Goal: Transaction & Acquisition: Purchase product/service

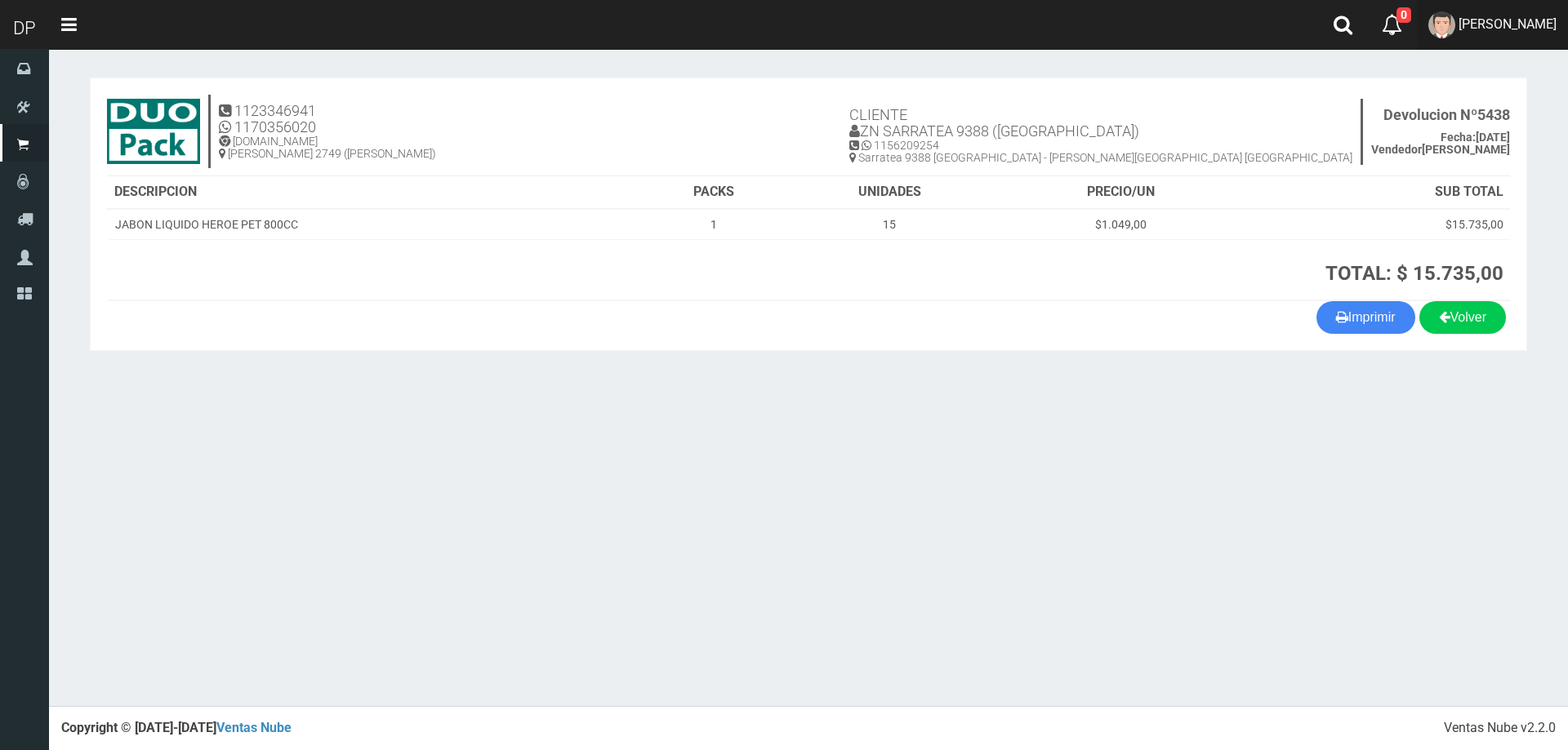
click at [1548, 11] on link "Betiana Paola Casco" at bounding box center [1493, 25] width 151 height 50
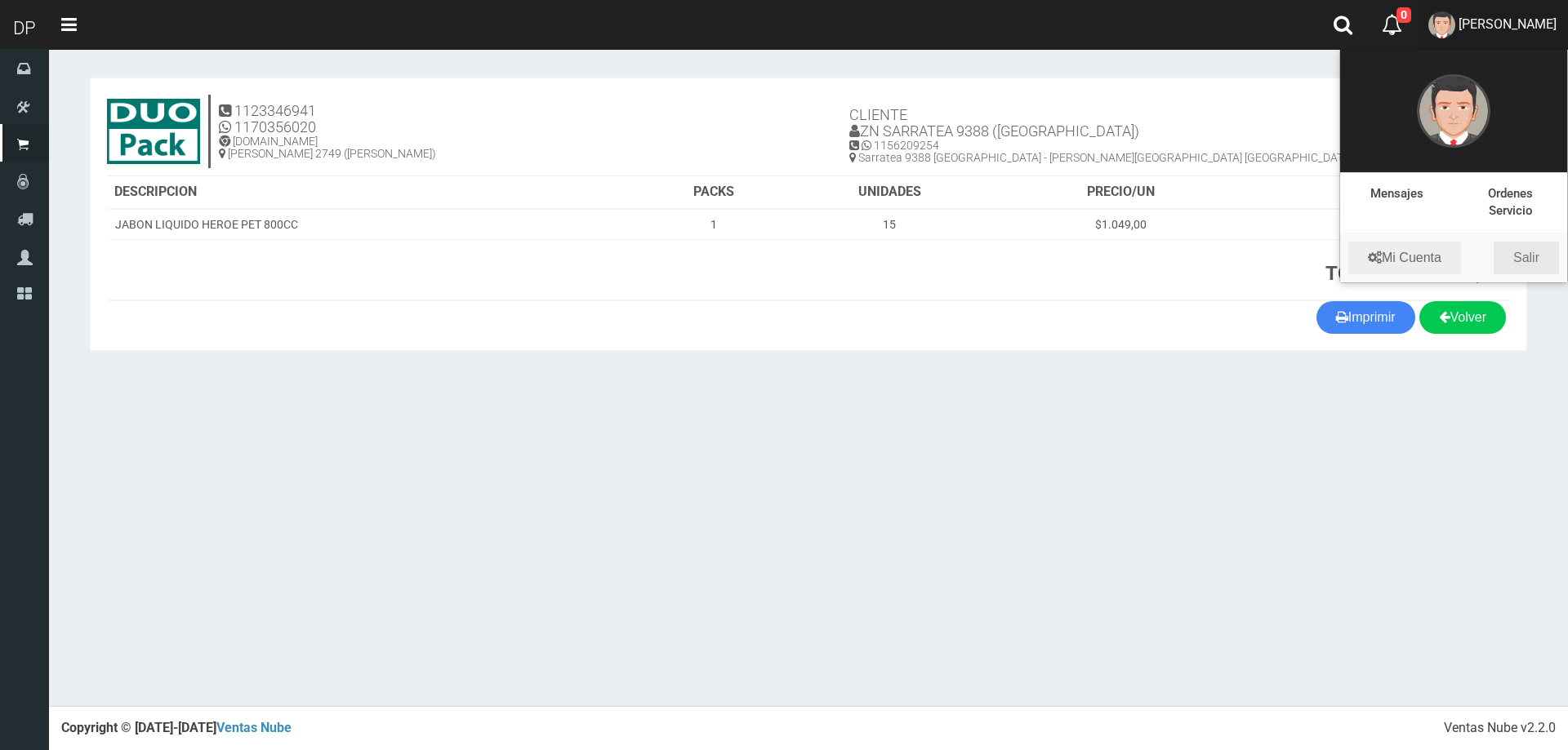
click at [1526, 263] on link "Salir" at bounding box center [1527, 258] width 65 height 33
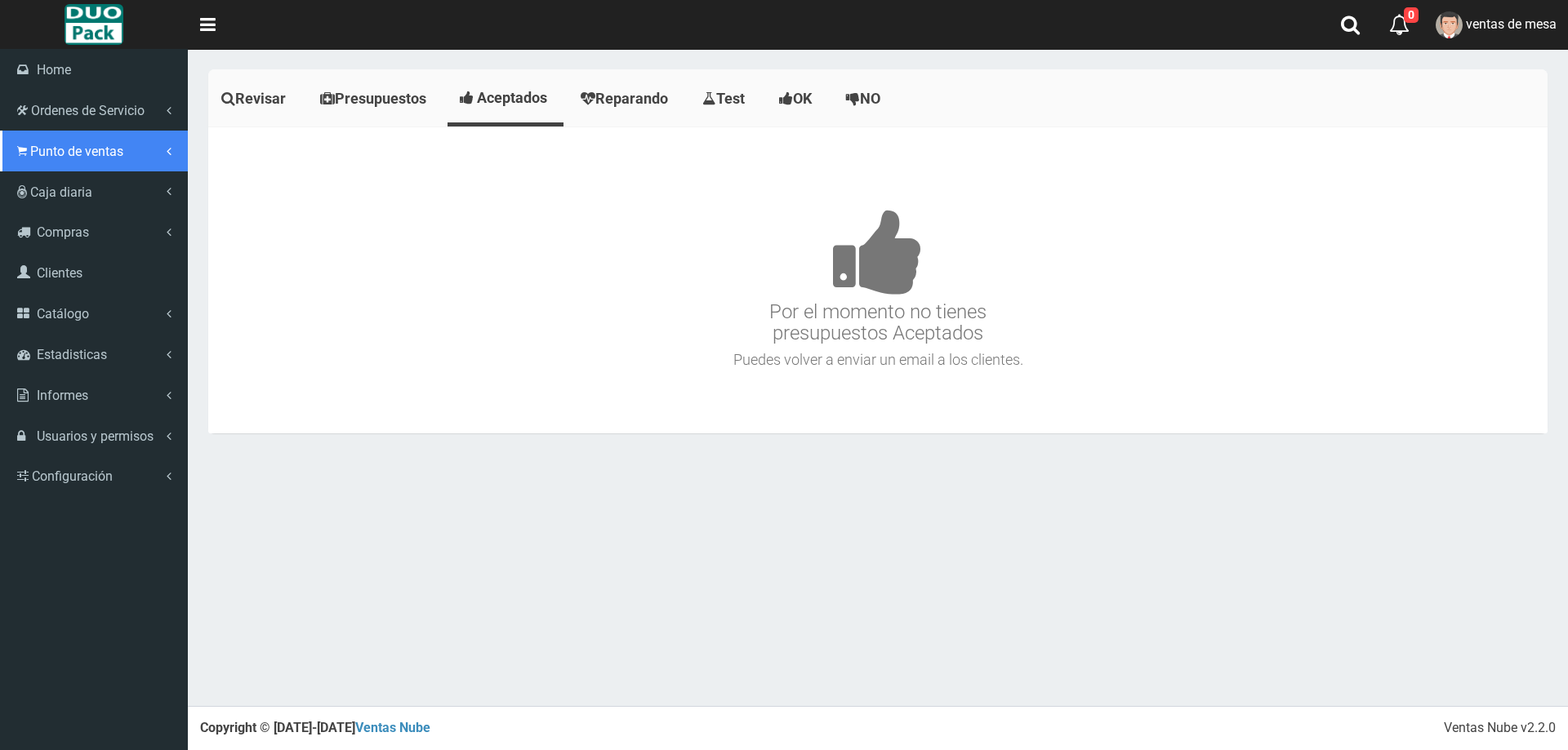
click at [32, 149] on span "Punto de ventas" at bounding box center [76, 151] width 93 height 15
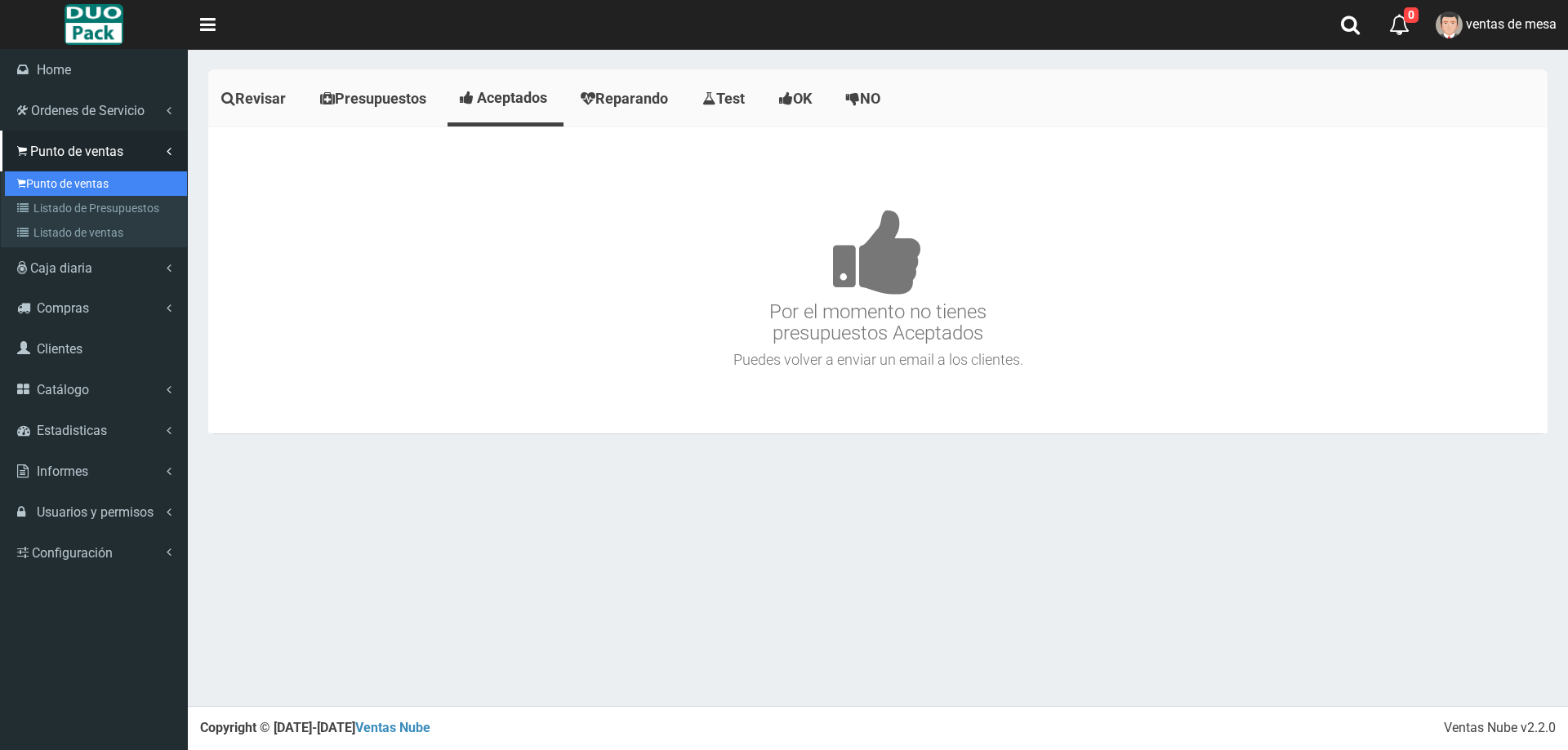
click at [54, 187] on link "Punto de ventas" at bounding box center [95, 184] width 182 height 25
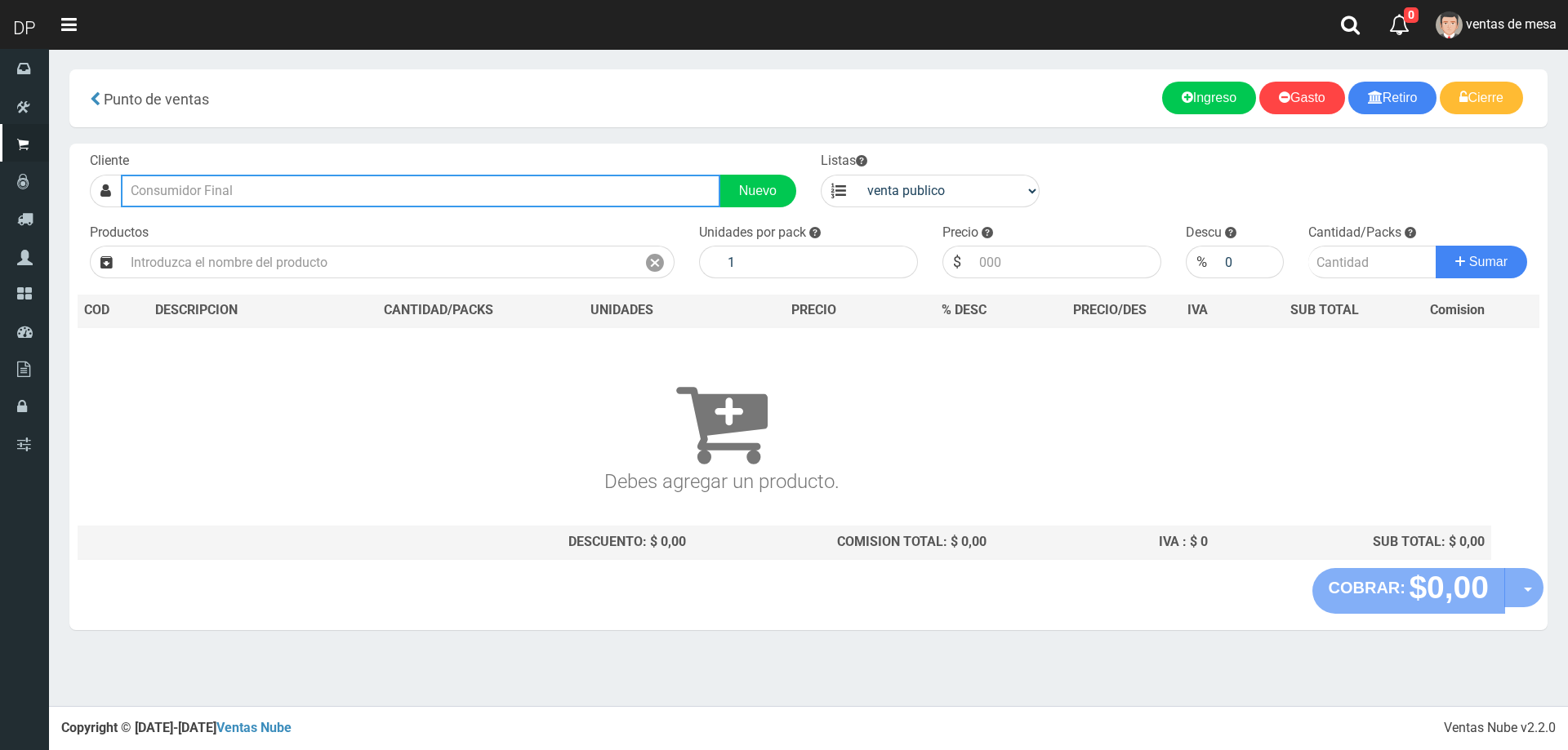
click at [226, 189] on input "text" at bounding box center [420, 191] width 599 height 33
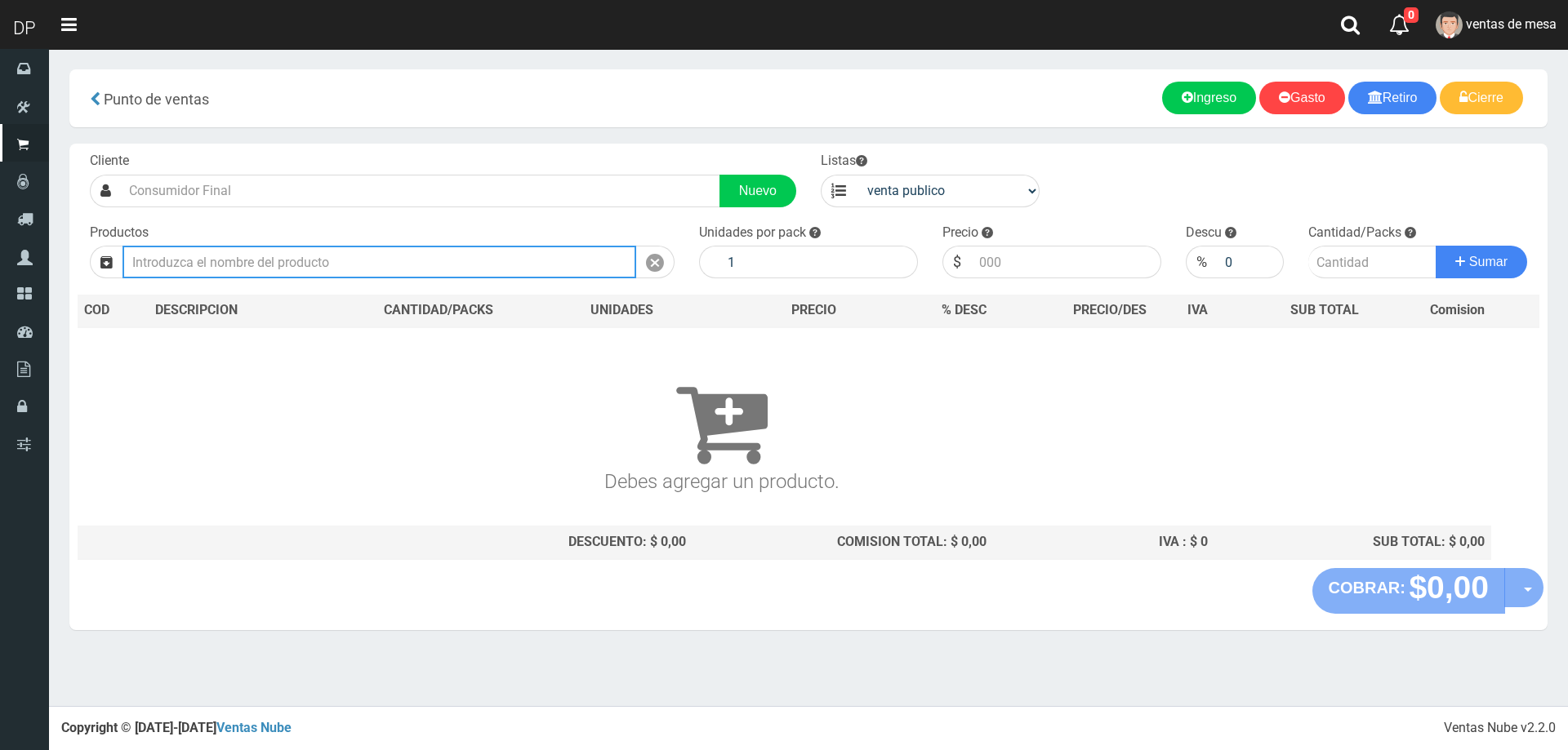
click at [238, 262] on input "text" at bounding box center [379, 262] width 514 height 33
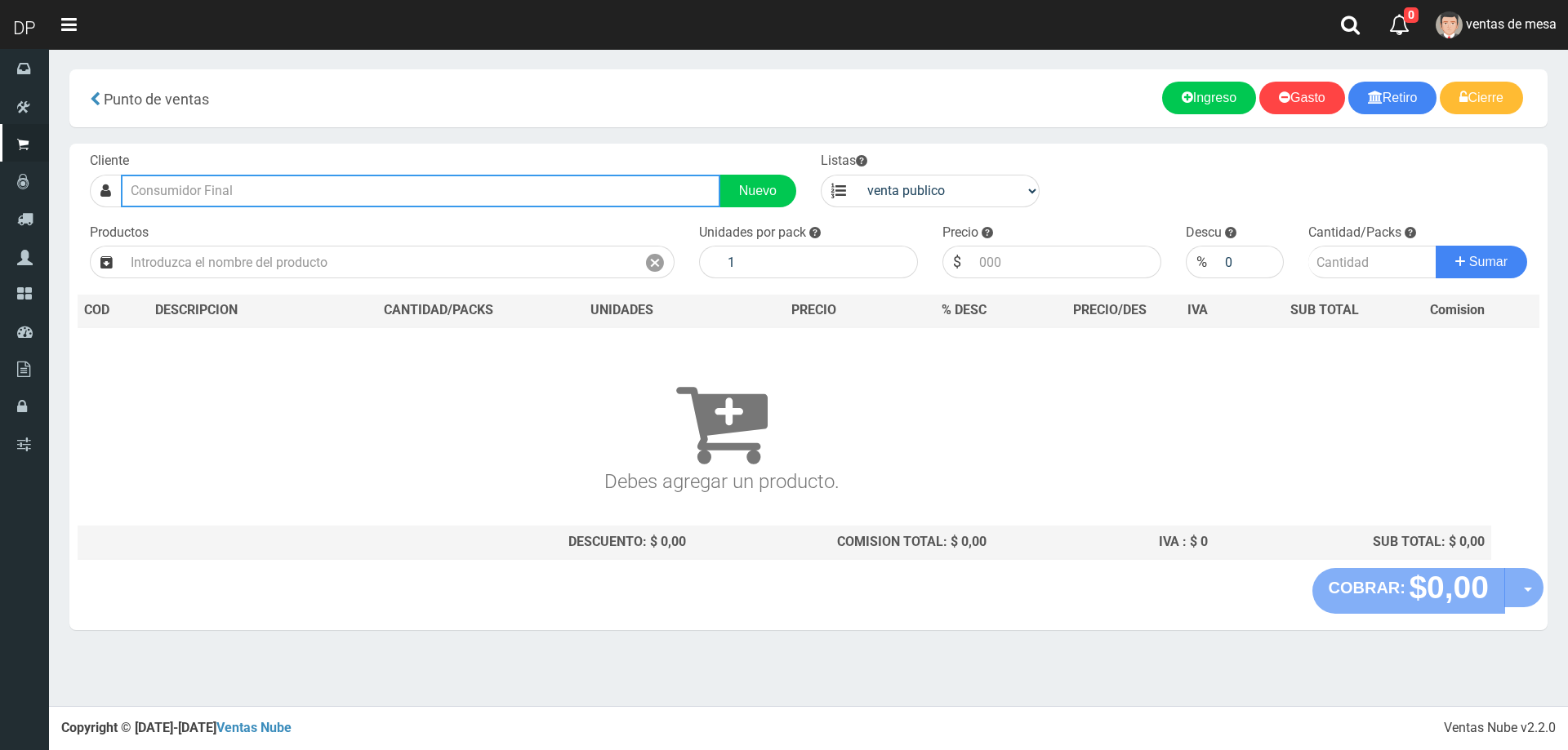
click at [279, 198] on input "text" at bounding box center [420, 191] width 599 height 33
type input "LLEVA MERCADERIA :________________| Documento: 01111111111111111111 | Teléfono:…"
click at [1436, 245] on button "Sumar" at bounding box center [1482, 262] width 92 height 33
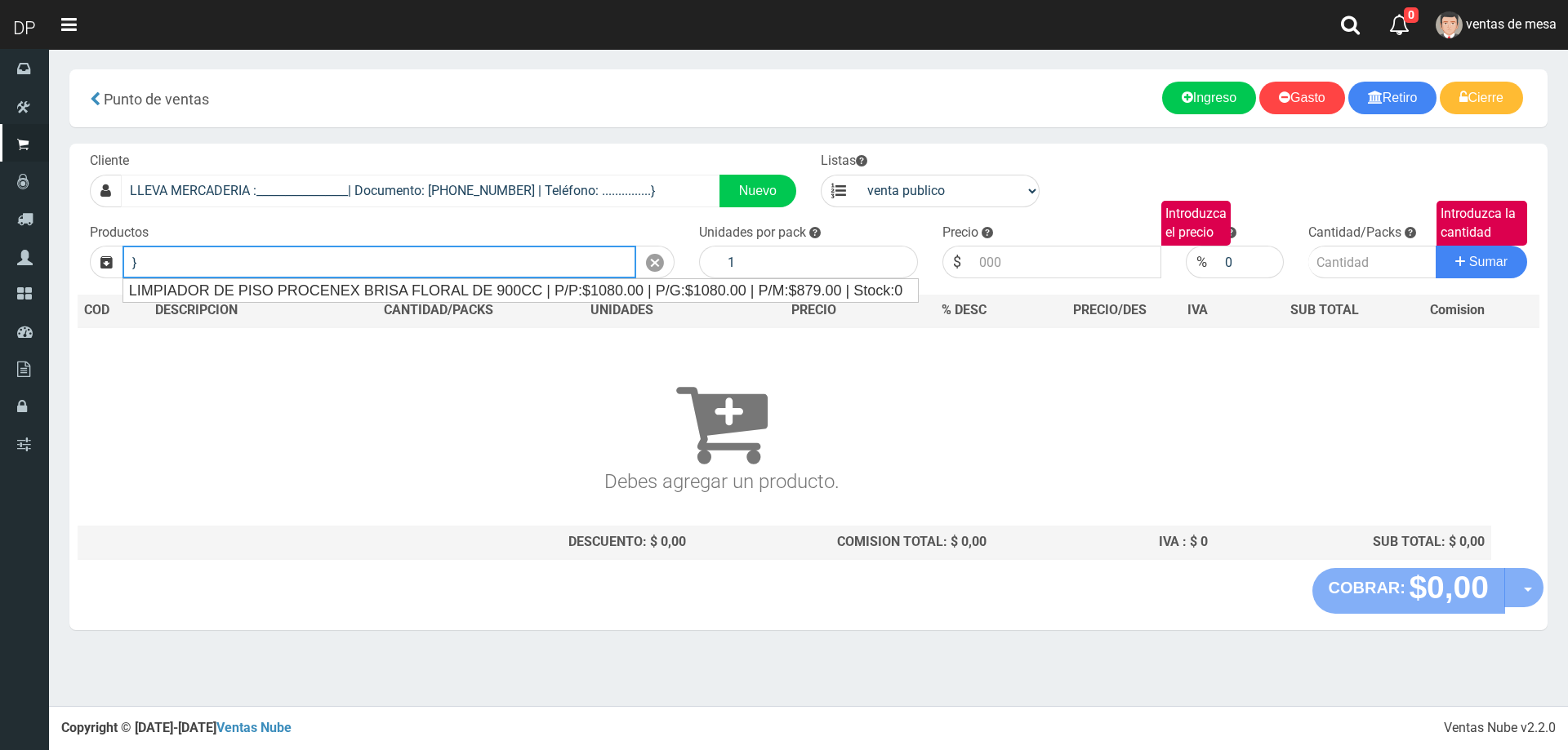
type input "}"
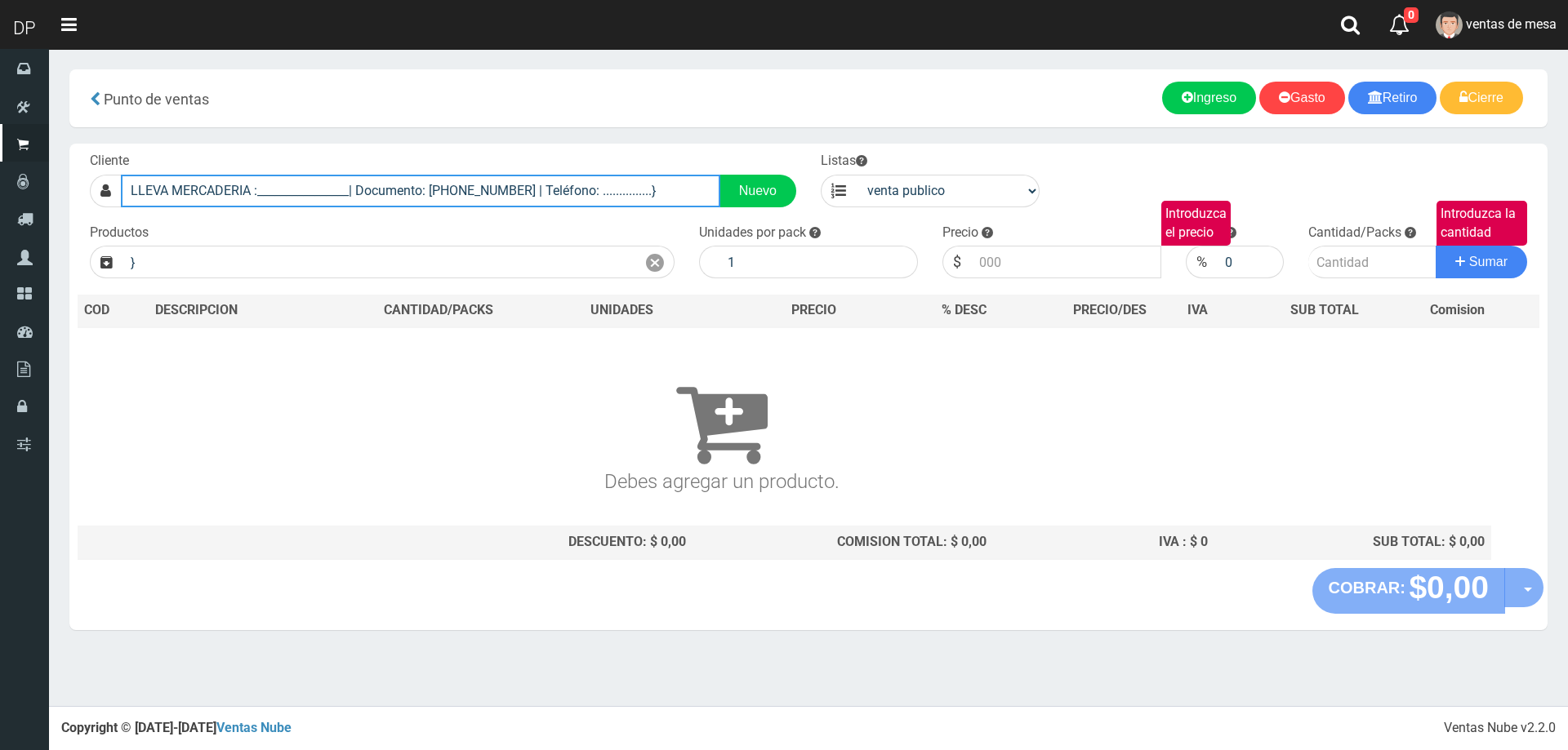
click at [276, 194] on input "LLEVA MERCADERIA :________________| Documento: 01111111111111111111 | Teléfono:…" at bounding box center [420, 191] width 599 height 33
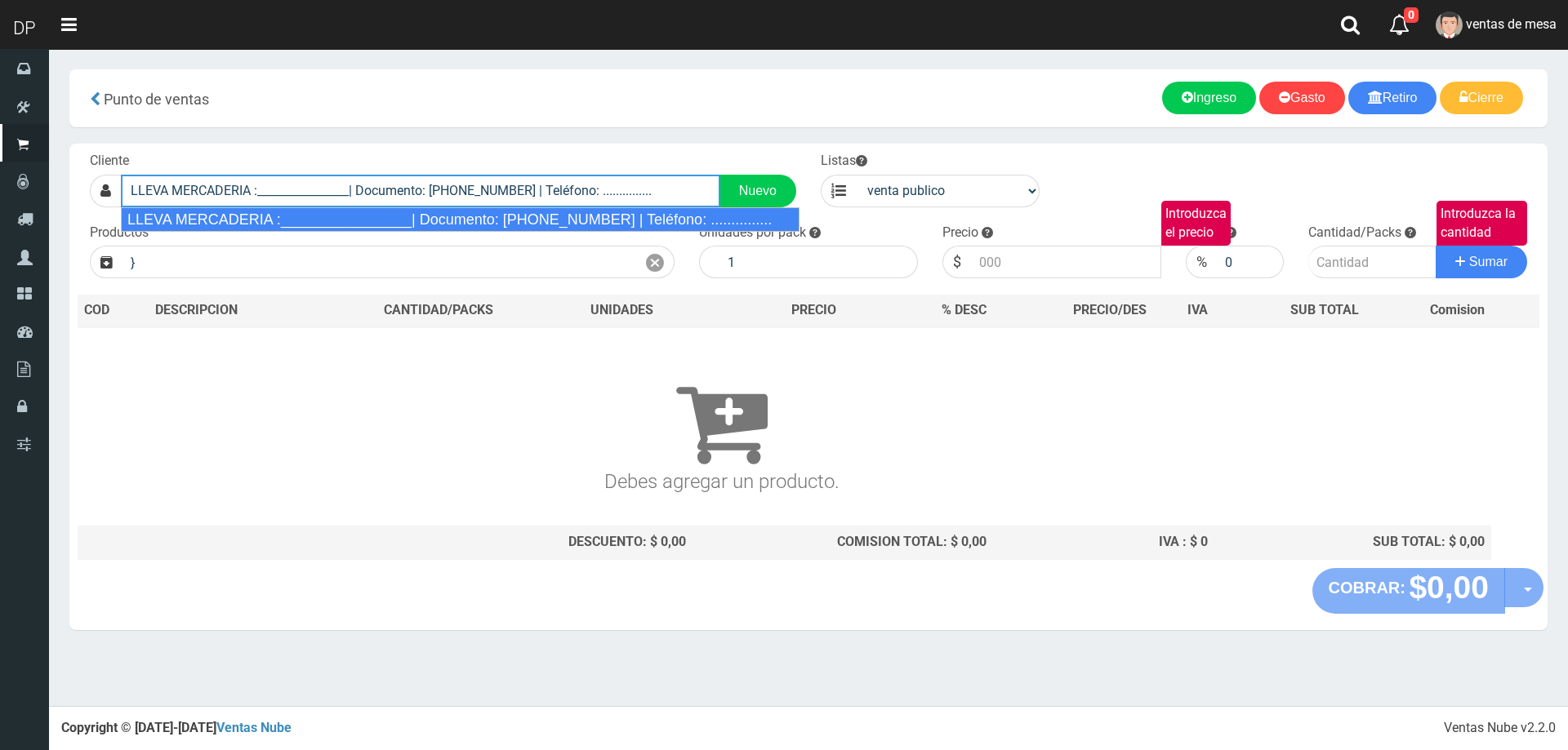
type input "LLEVA MERCADERIA :________________| Documento: 01111111111111111111 | Teléfono:…"
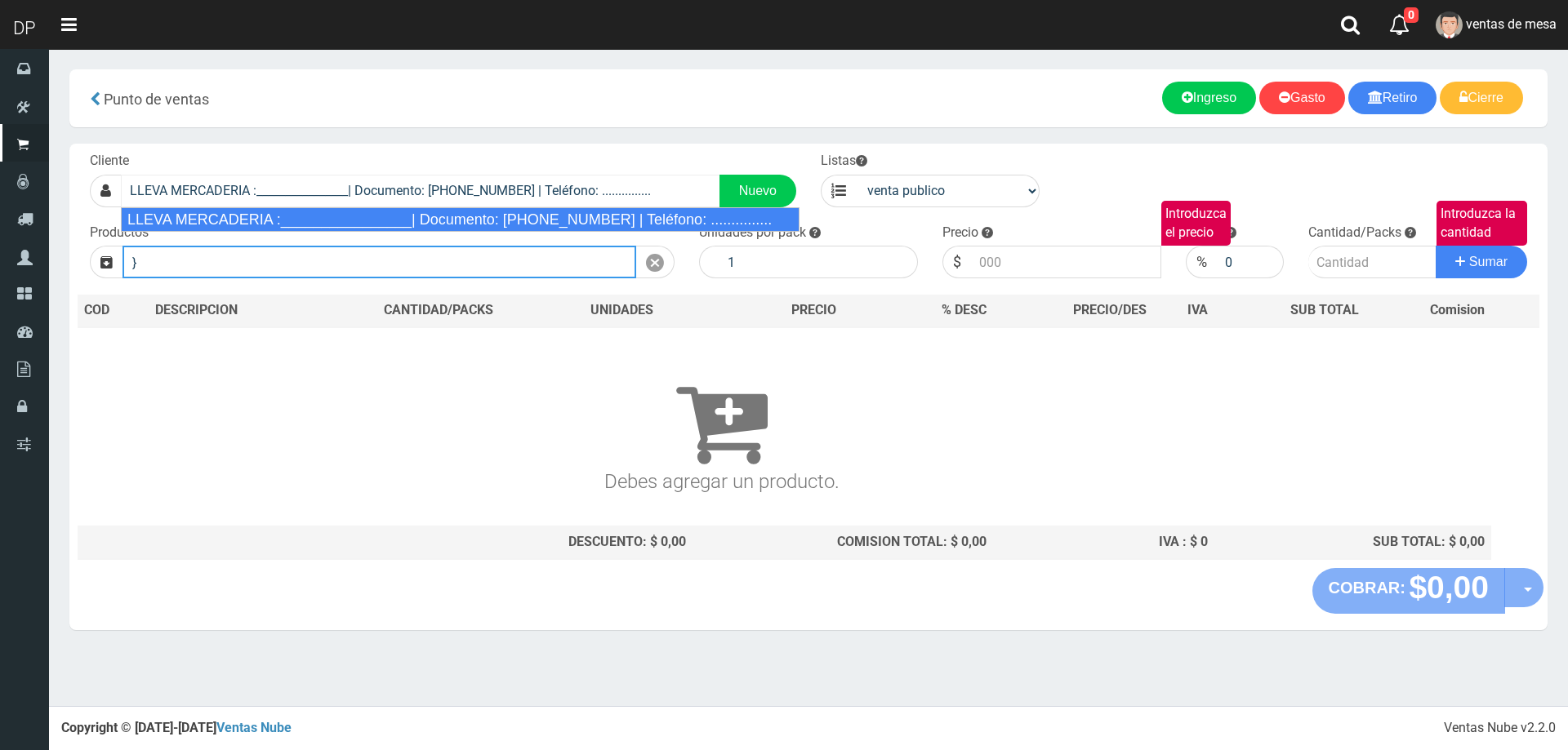
select select "2"
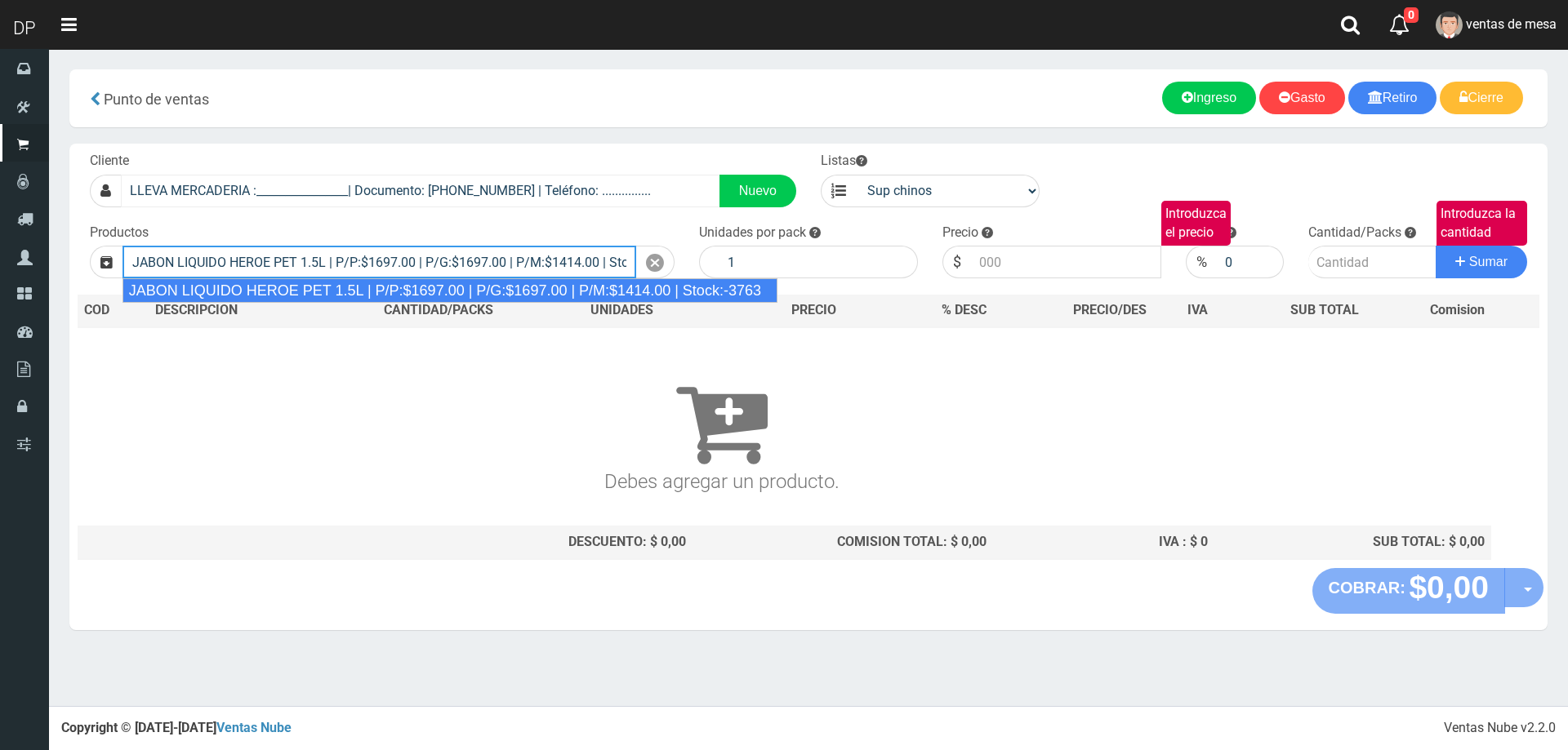
type input "JABON LIQUIDO HEROE PET 1.5L | P/P:$1697.00 | P/G:$1697.00 | P/M:$1414.00 | Sto…"
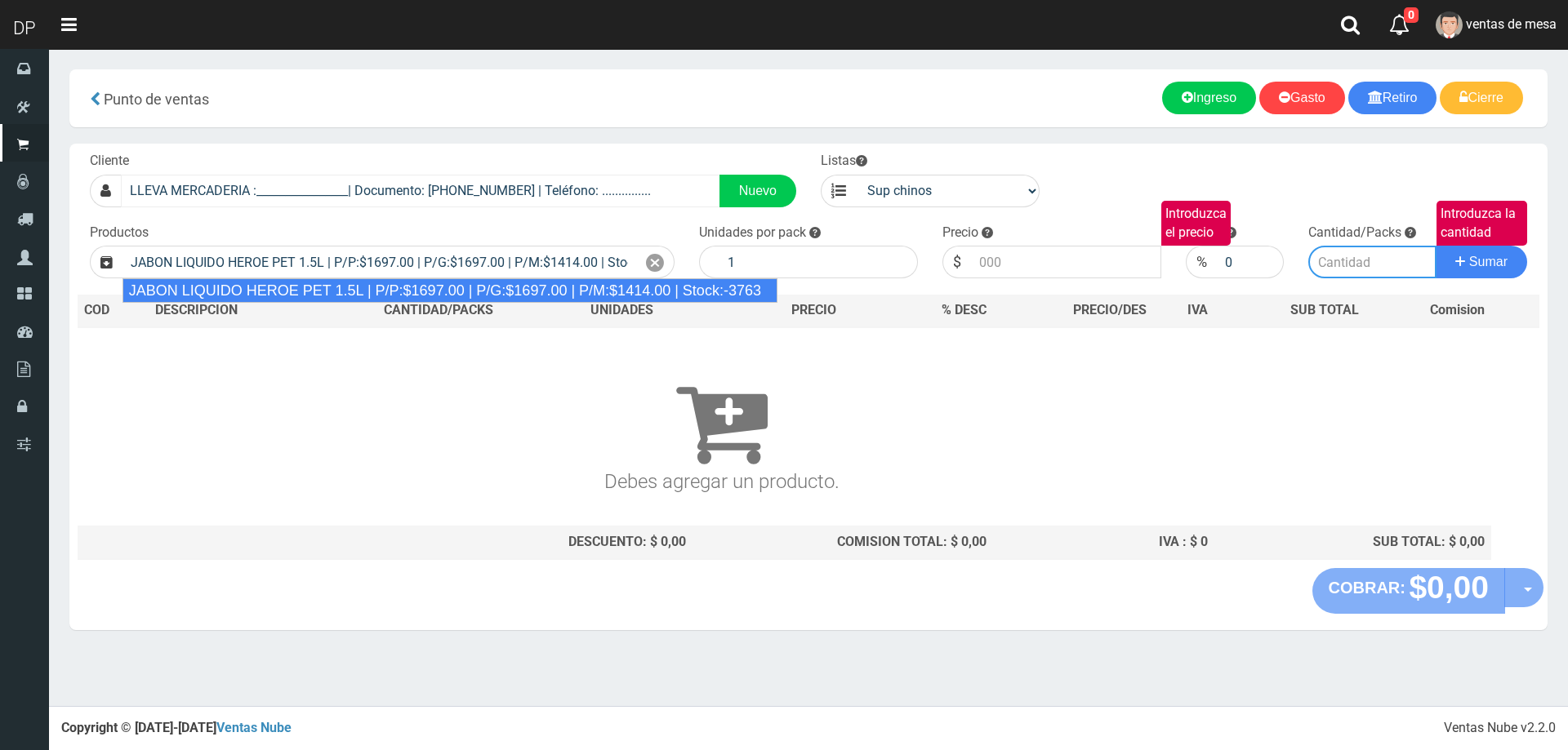
type input "6"
type input "1697.00"
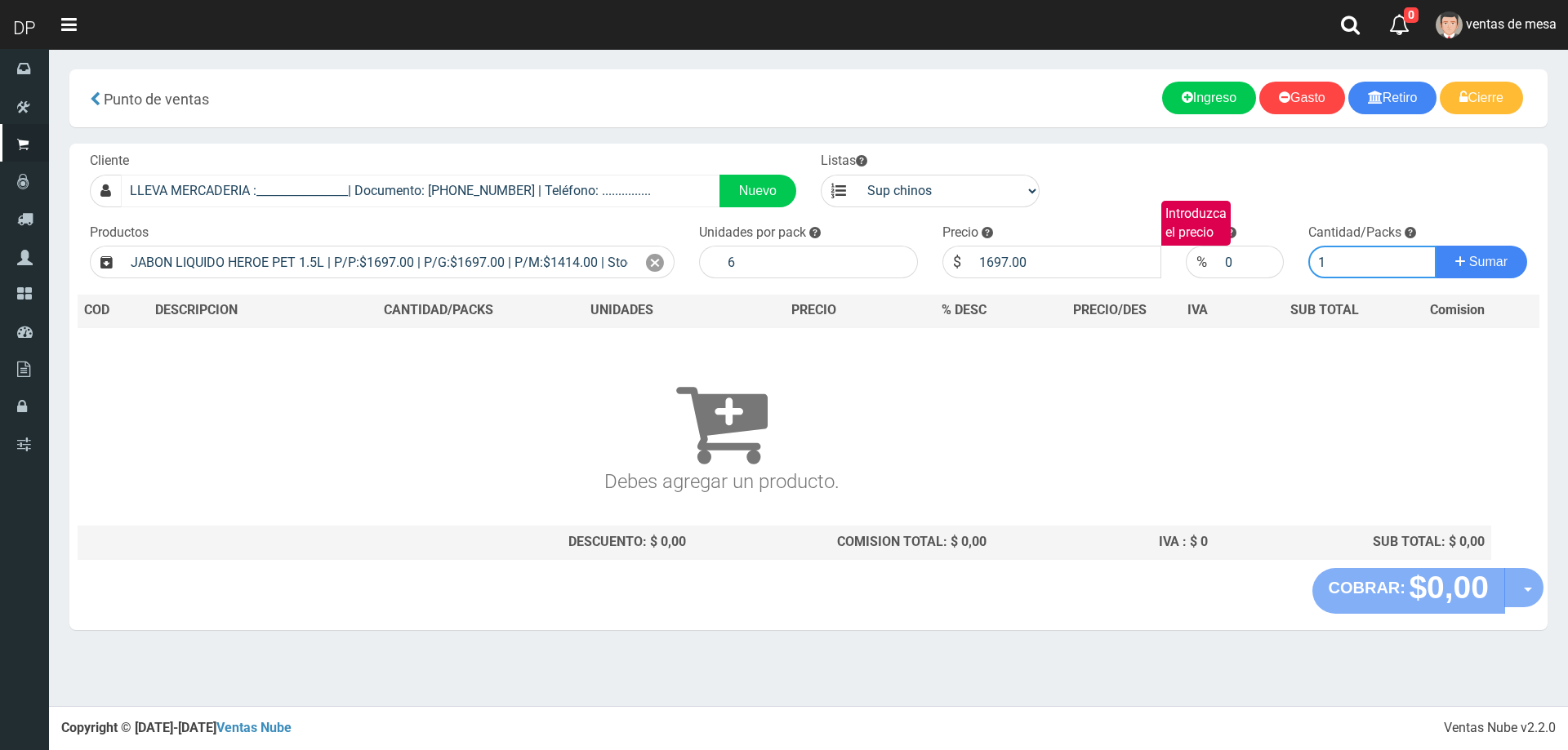
type input "1"
click at [1436, 245] on button "Sumar" at bounding box center [1482, 262] width 92 height 33
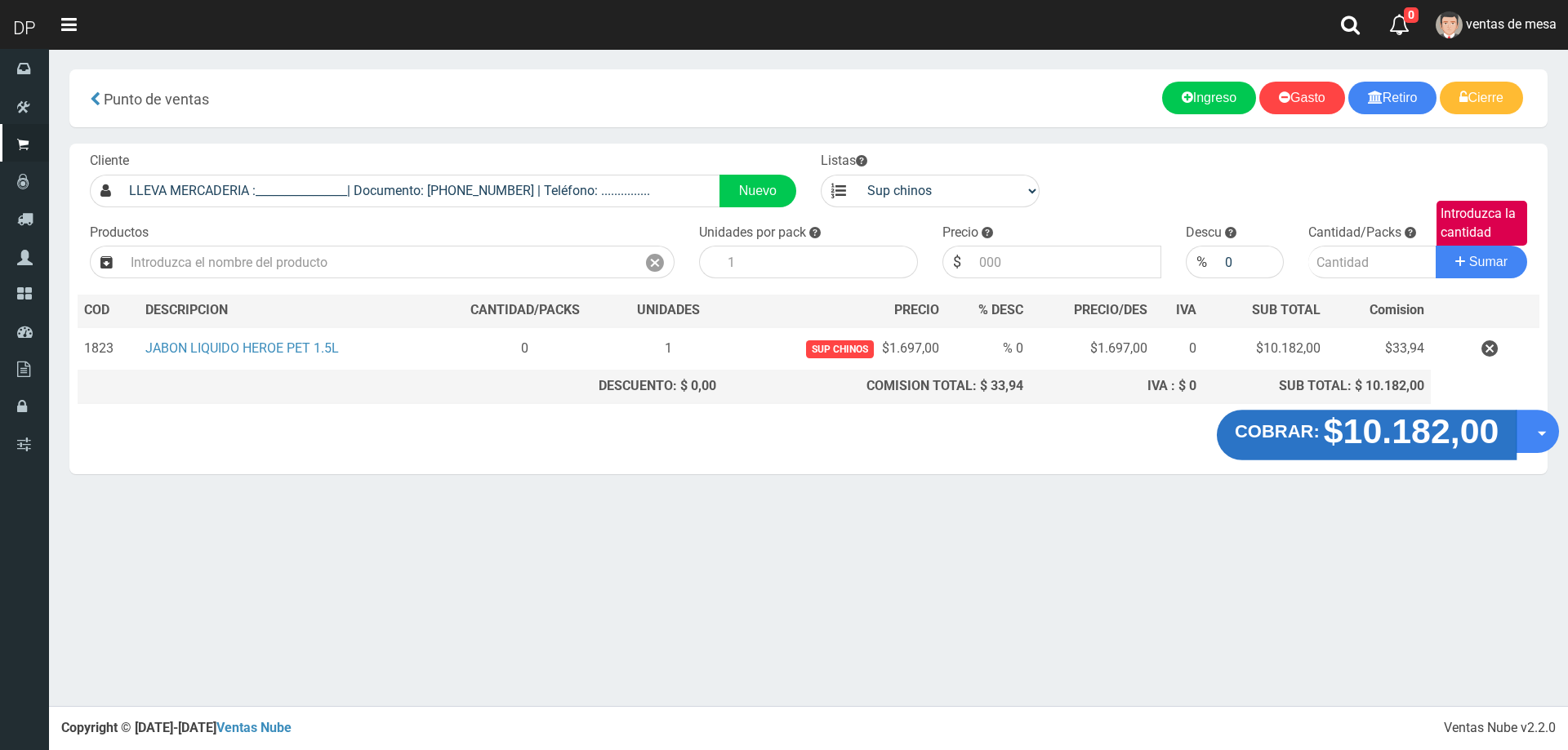
click at [1301, 430] on strong "COBRAR:" at bounding box center [1277, 431] width 85 height 20
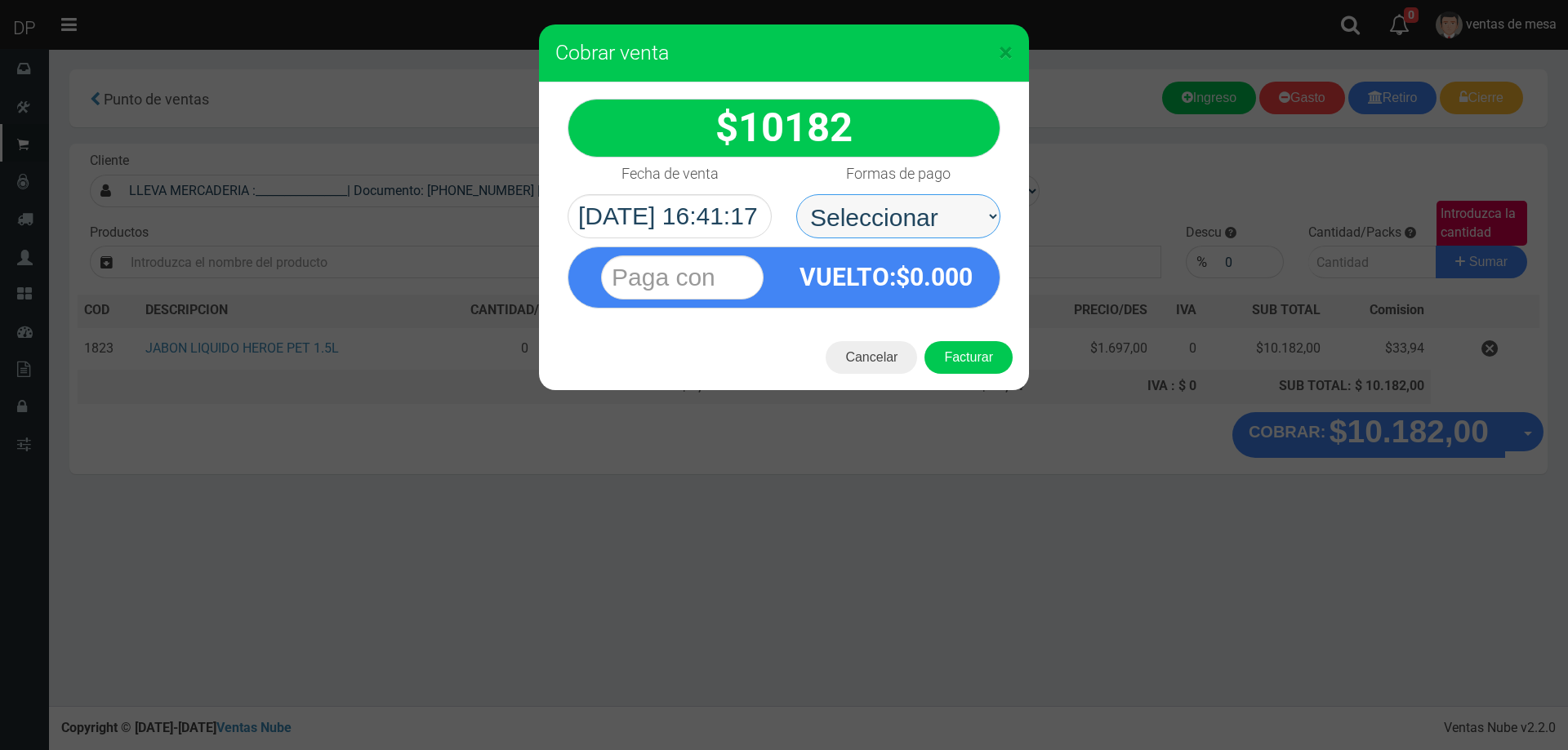
click at [933, 227] on select "Seleccionar Efectivo Tarjeta de Crédito Depósito Débito" at bounding box center [899, 216] width 205 height 45
select select "Efectivo"
click at [797, 195] on select "Seleccionar Efectivo Tarjeta de Crédito Depósito Débito" at bounding box center [899, 216] width 205 height 45
click at [949, 340] on div "Cancelar Facturar" at bounding box center [784, 357] width 490 height 65
click at [952, 348] on button "Facturar" at bounding box center [969, 357] width 88 height 33
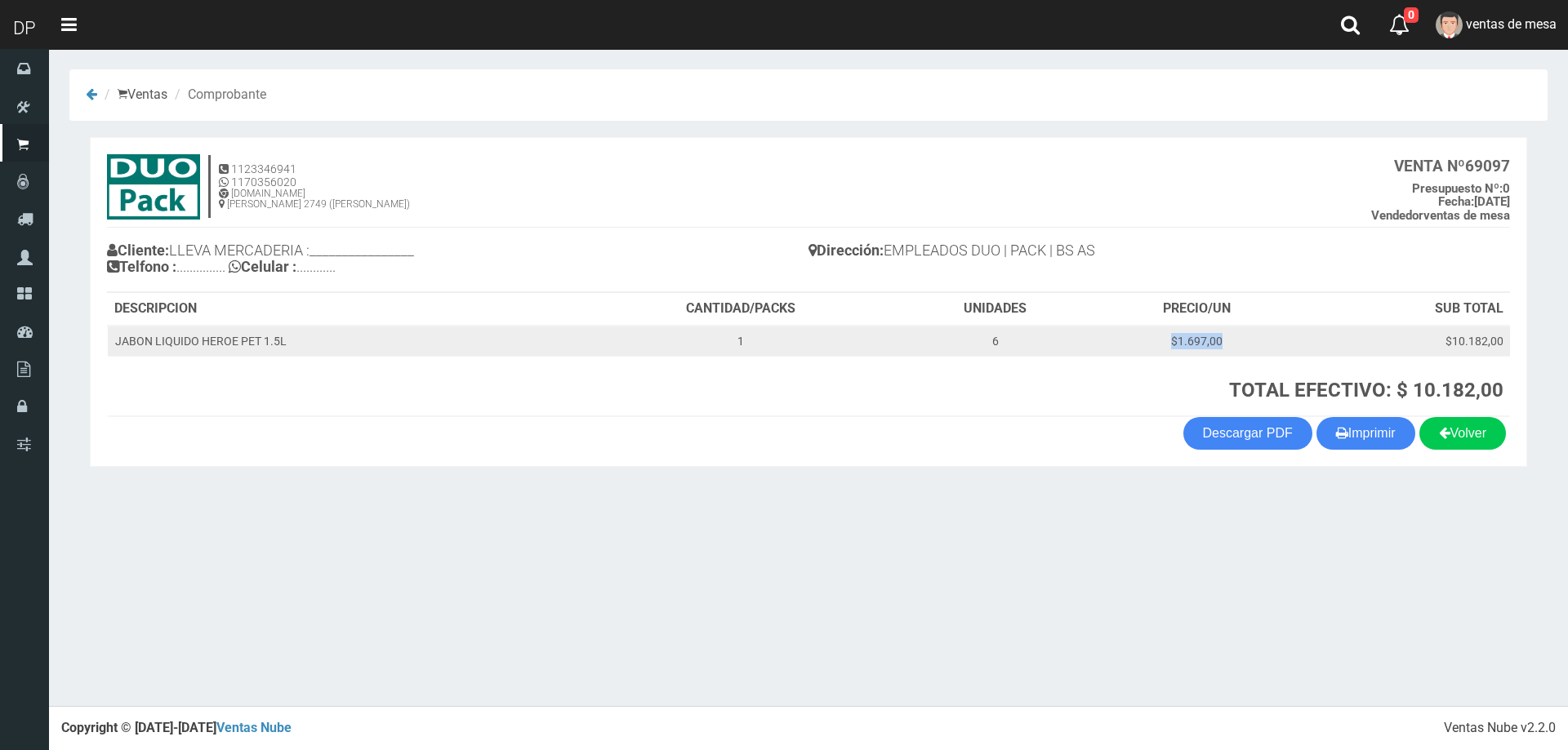
drag, startPoint x: 1148, startPoint y: 339, endPoint x: 1280, endPoint y: 342, distance: 132.0
click at [1280, 342] on td "$1.697,00" at bounding box center [1197, 341] width 207 height 31
click at [1281, 342] on td "$1.697,00" at bounding box center [1197, 341] width 207 height 31
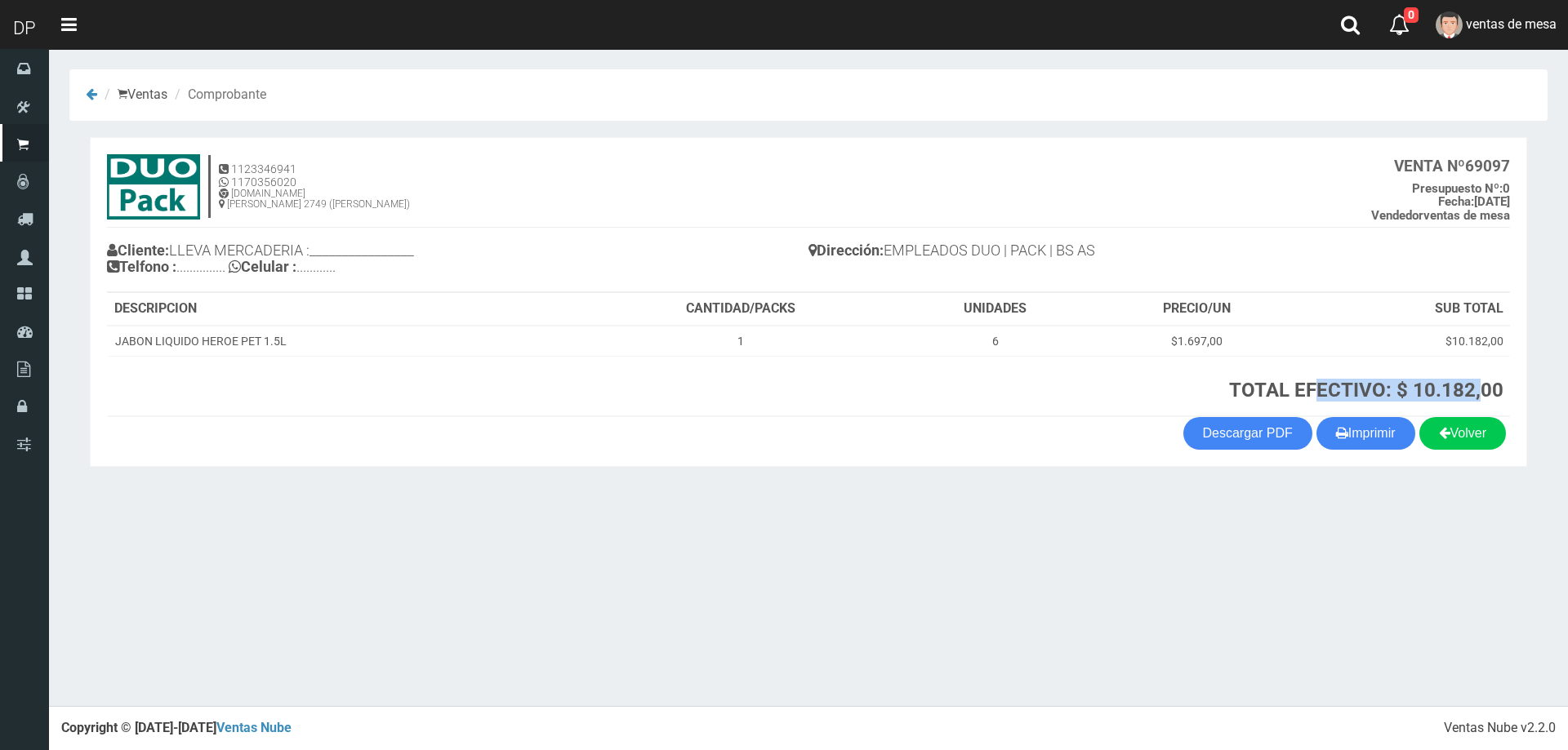
drag, startPoint x: 1303, startPoint y: 388, endPoint x: 1472, endPoint y: 386, distance: 169.0
click at [1472, 386] on strong "TOTAL EFECTIVO: $ 10.182,00" at bounding box center [1367, 390] width 275 height 23
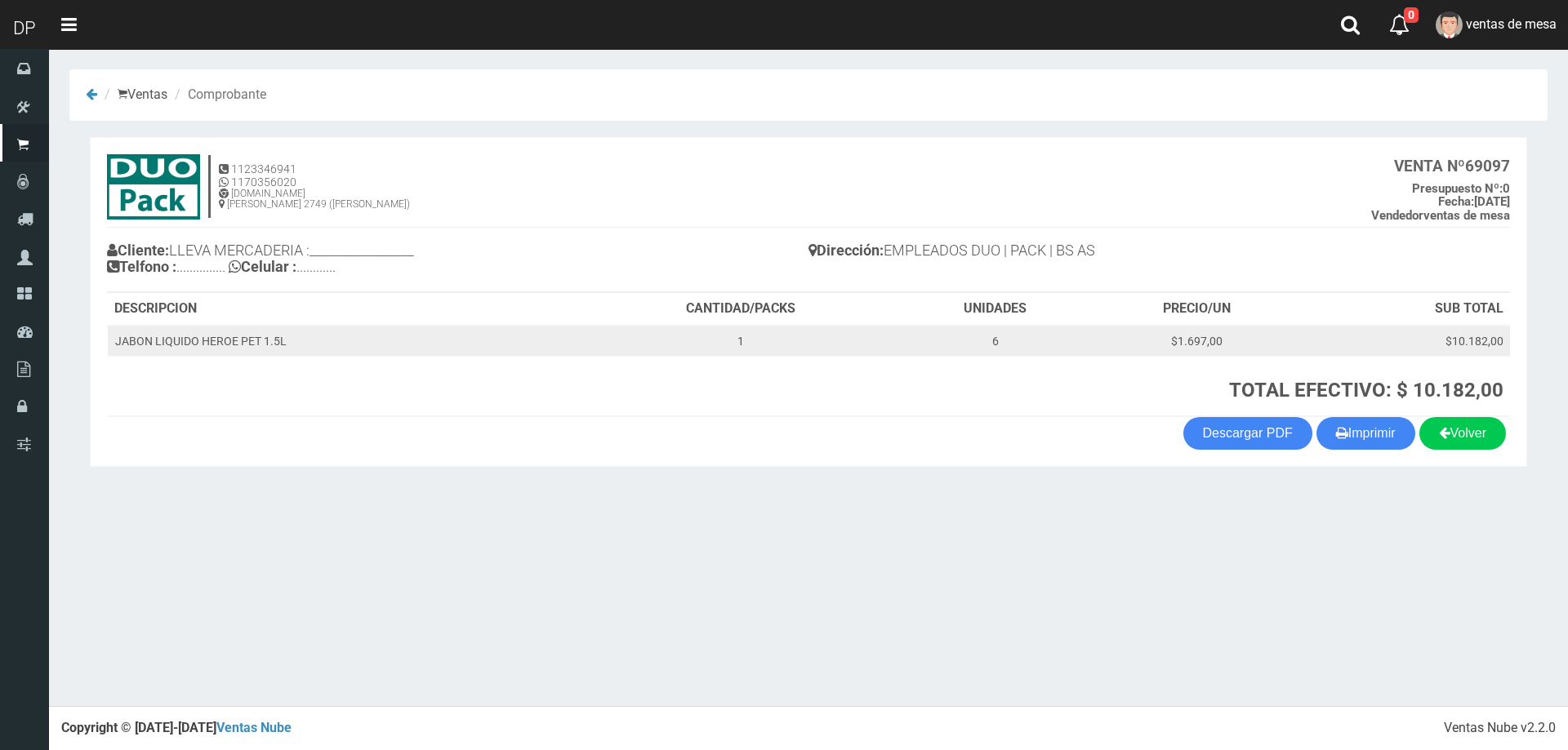
click at [1293, 349] on td "$1.697,00" at bounding box center [1197, 341] width 207 height 31
click at [1207, 341] on td "$1.697,00" at bounding box center [1197, 341] width 207 height 31
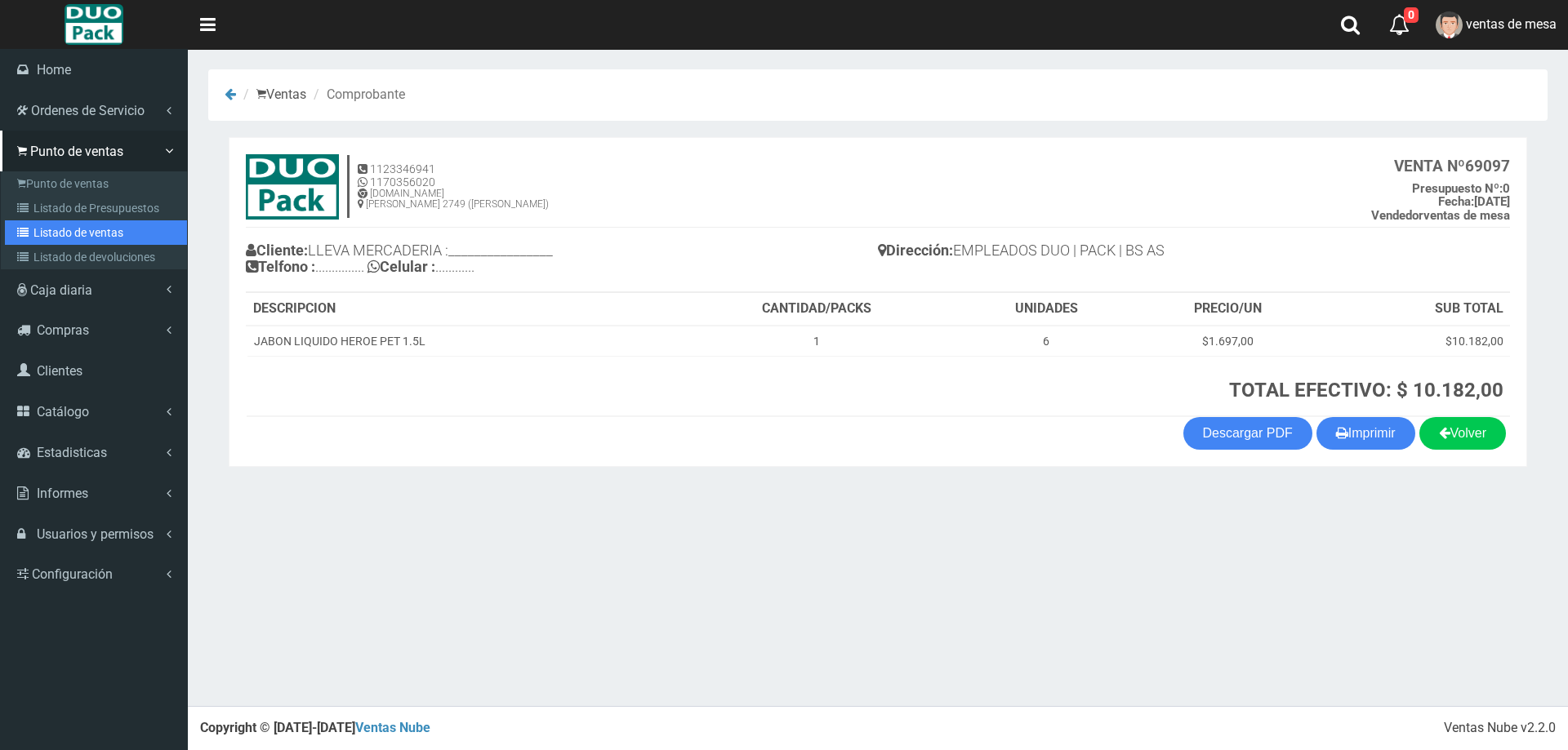
click at [70, 238] on link "Listado de ventas" at bounding box center [95, 233] width 182 height 25
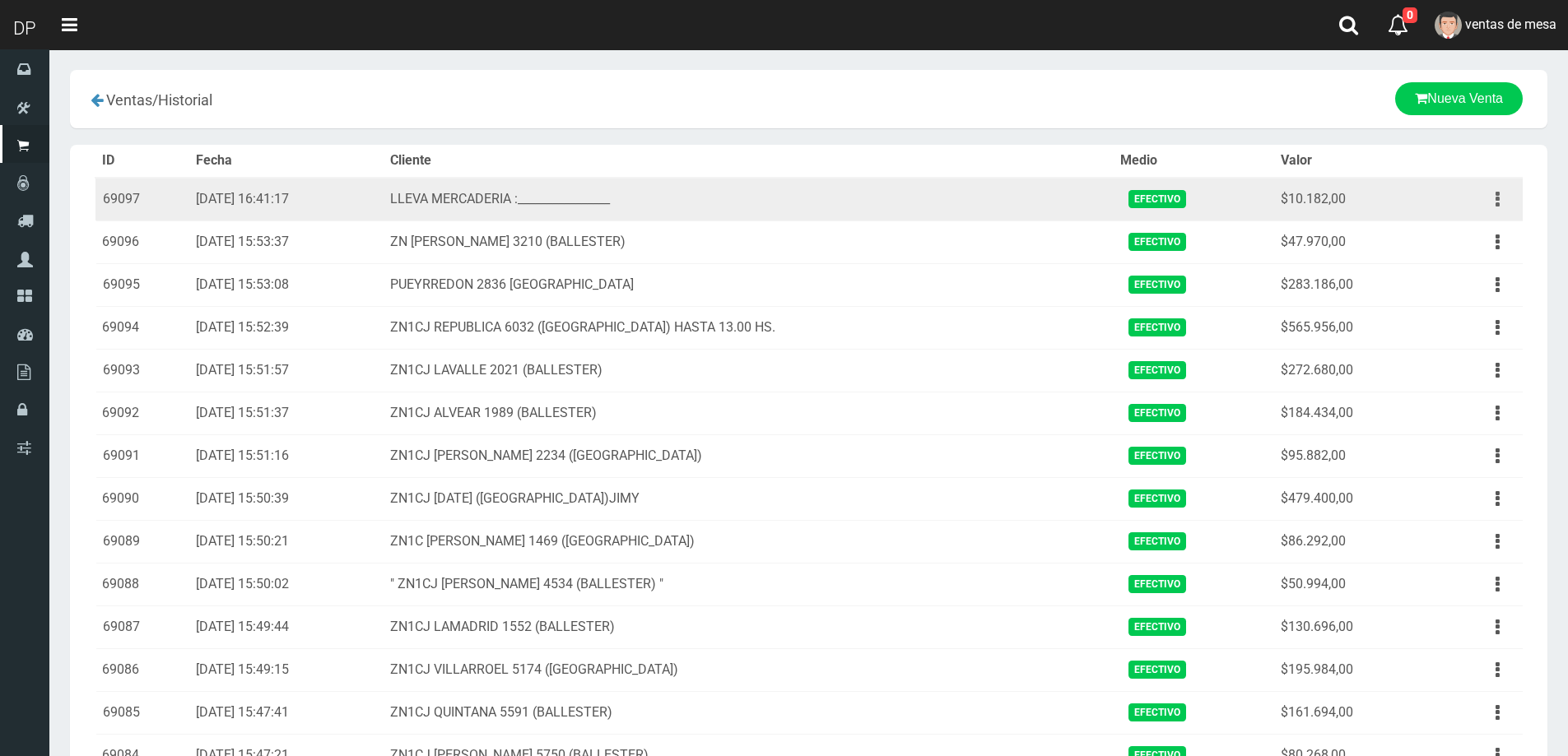
click at [1487, 200] on button "button" at bounding box center [1497, 199] width 37 height 28
click at [1474, 290] on link "Eliminar" at bounding box center [1451, 289] width 130 height 37
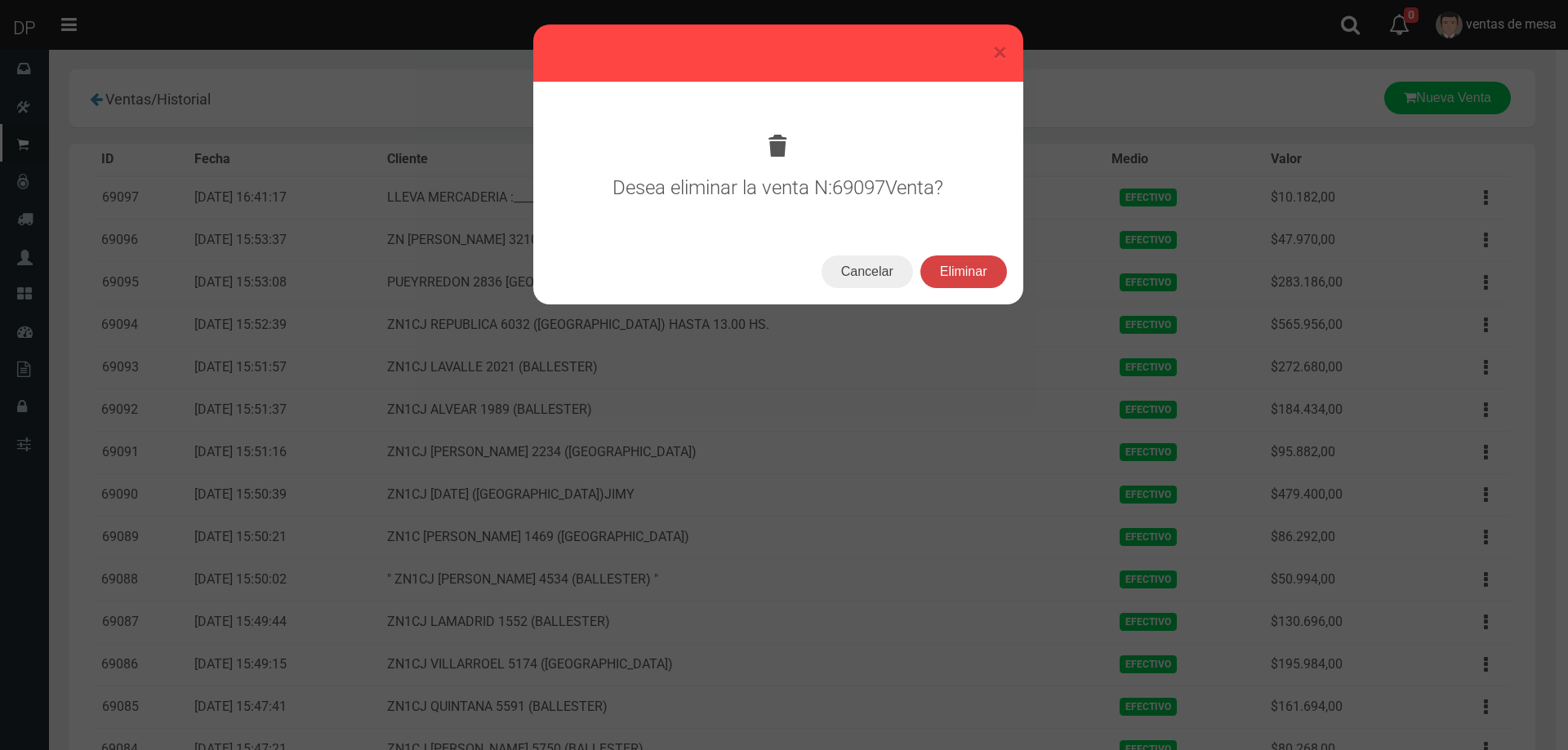
click at [979, 280] on button "Eliminar" at bounding box center [963, 272] width 86 height 33
